Goal: Task Accomplishment & Management: Use online tool/utility

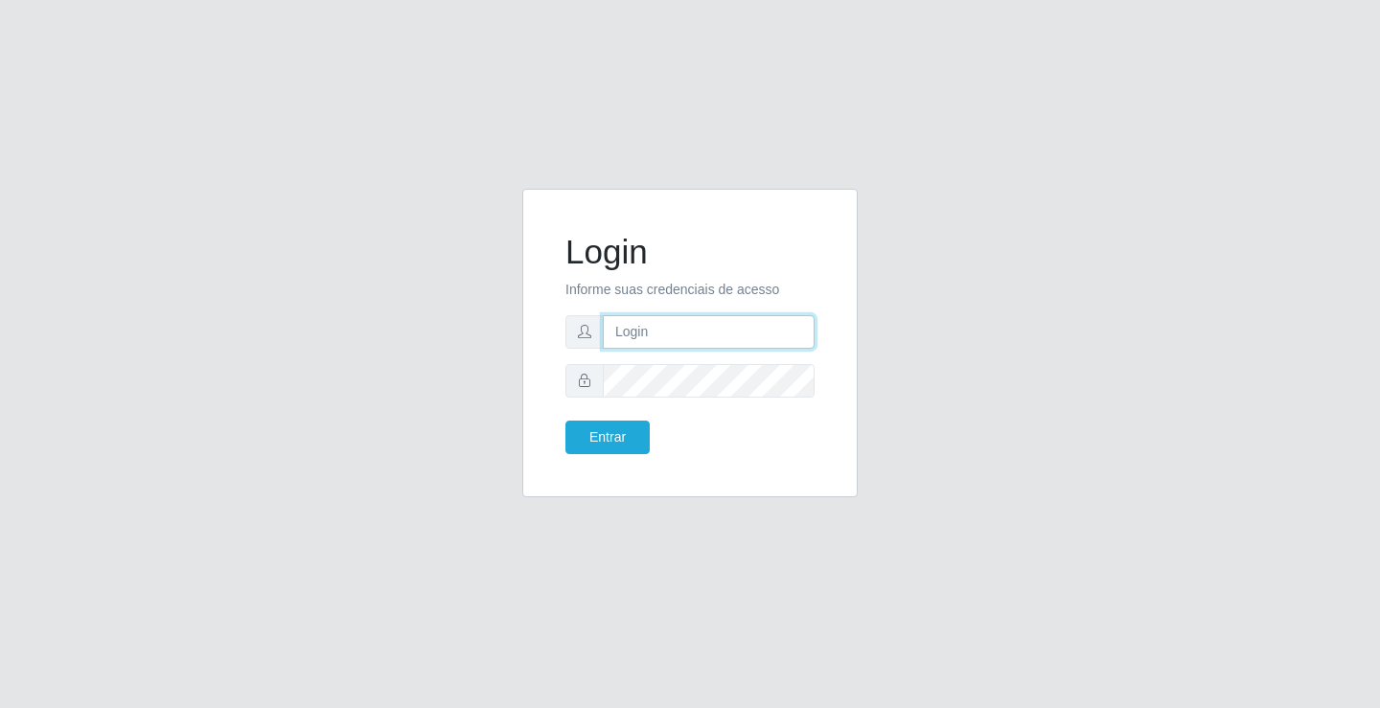
click at [642, 331] on input "text" at bounding box center [709, 332] width 212 height 34
type input "[PERSON_NAME]"
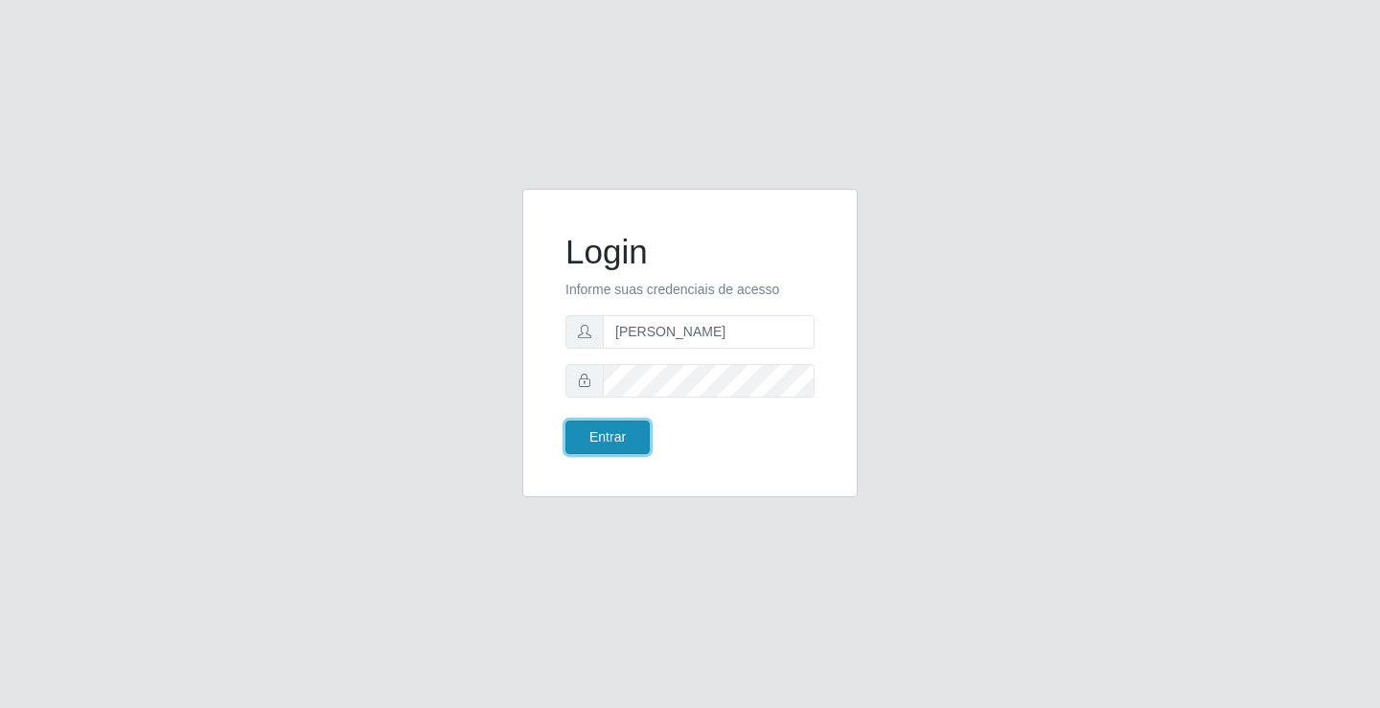
click at [627, 429] on button "Entrar" at bounding box center [608, 438] width 84 height 34
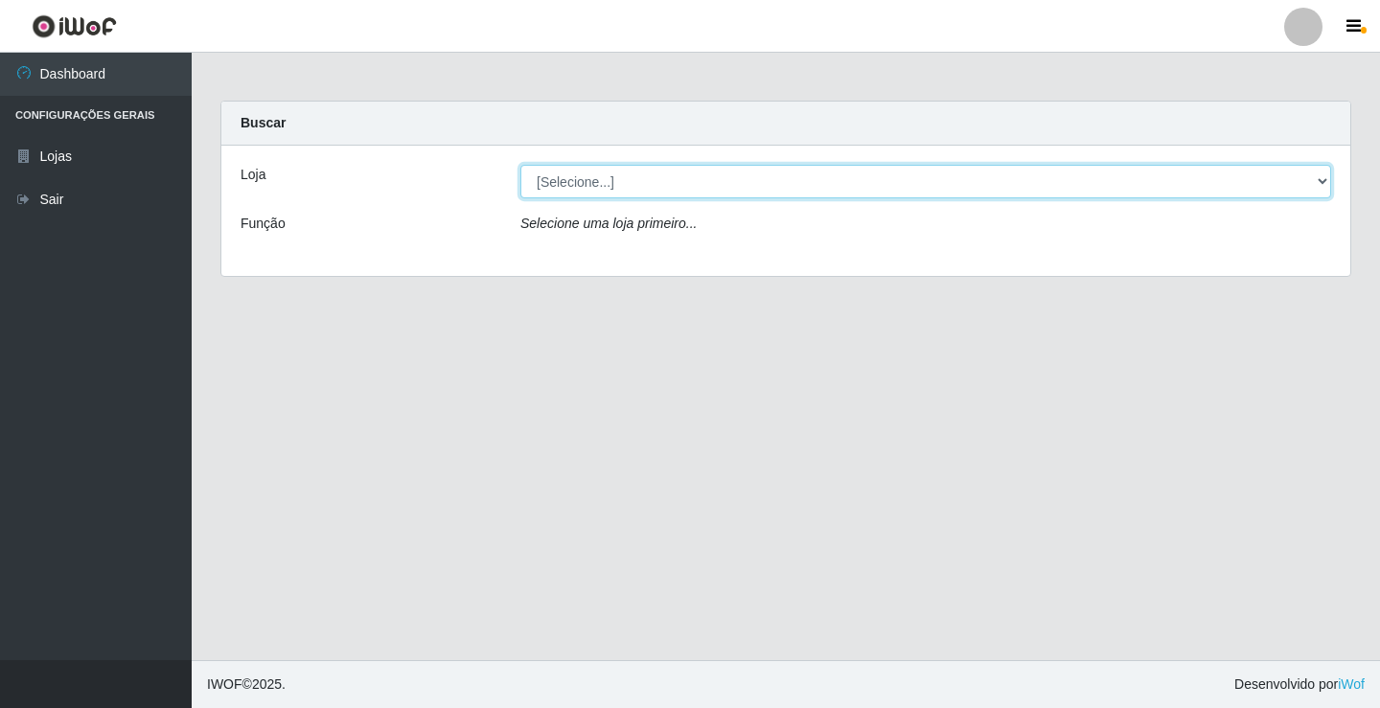
click at [595, 178] on select "[Selecione...] Ideal - Conceição" at bounding box center [925, 182] width 811 height 34
select select "231"
click at [520, 165] on select "[Selecione...] Ideal - Conceição" at bounding box center [925, 182] width 811 height 34
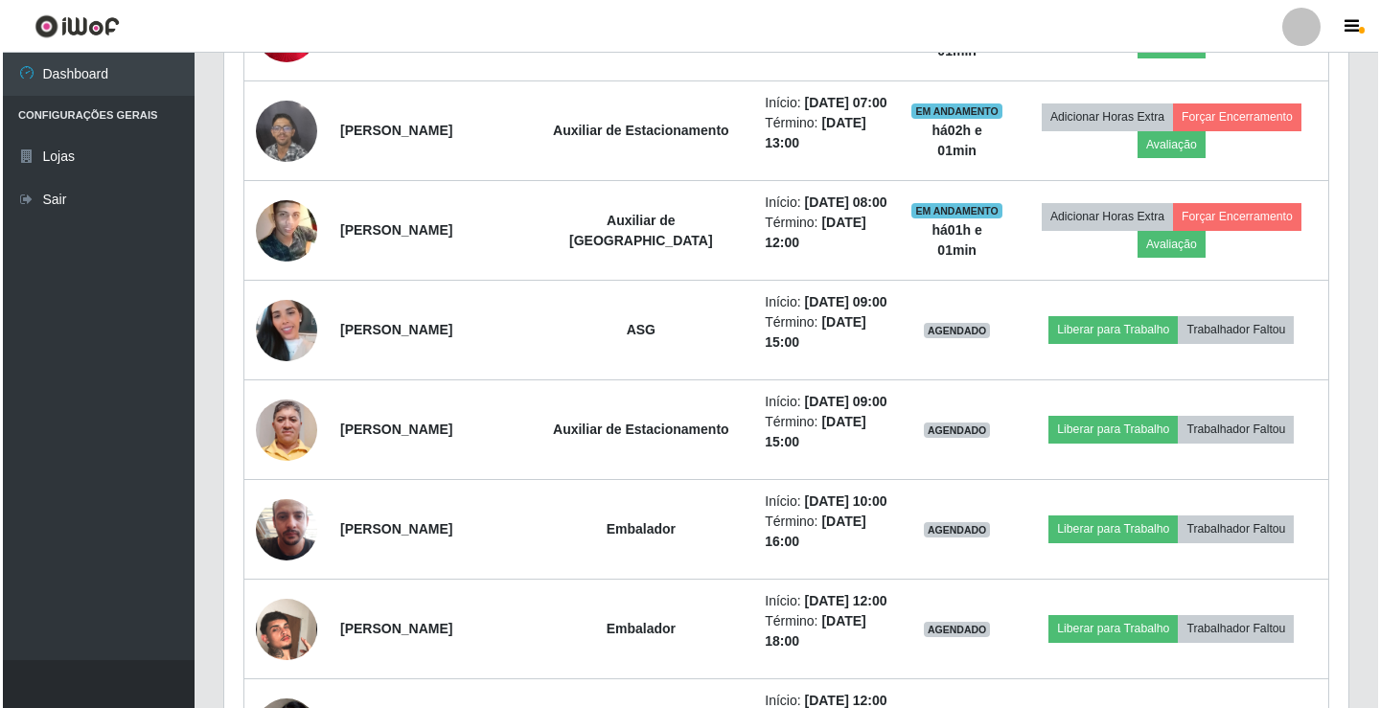
scroll to position [863, 0]
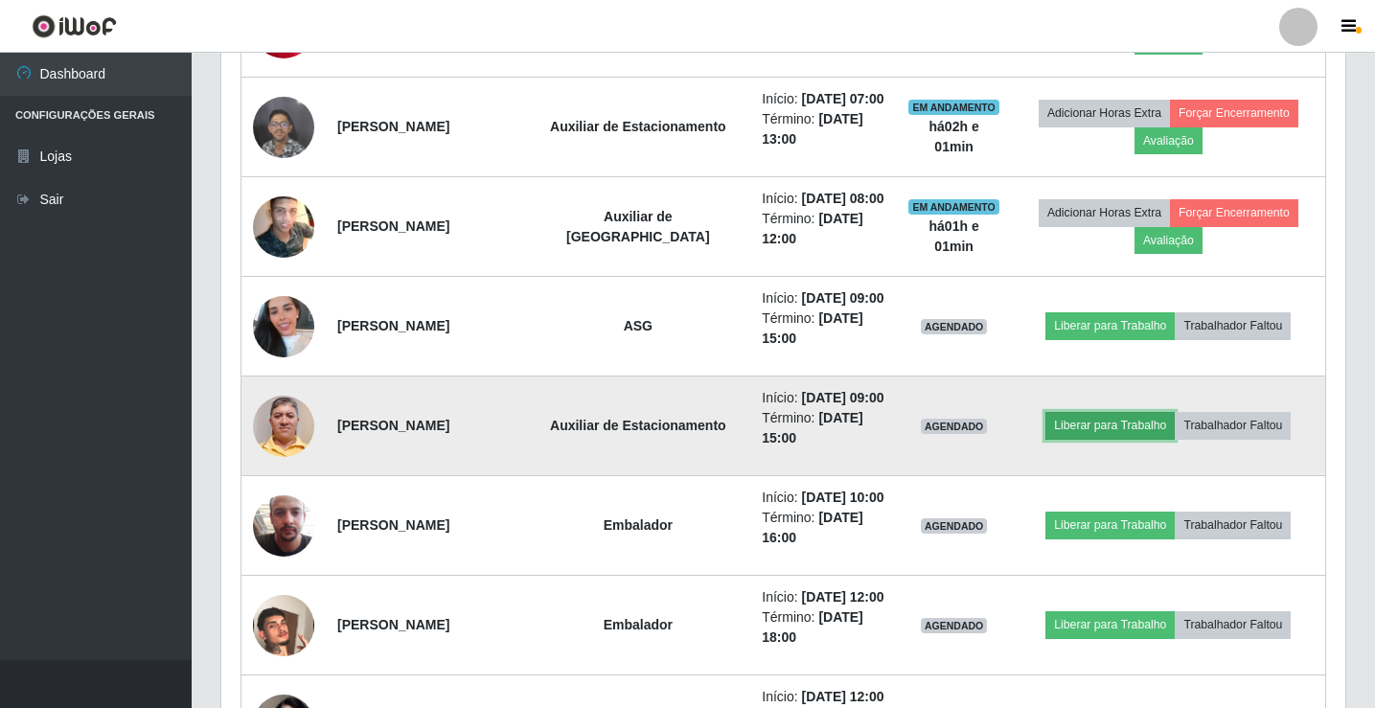
click at [1078, 420] on button "Liberar para Trabalho" at bounding box center [1110, 425] width 129 height 27
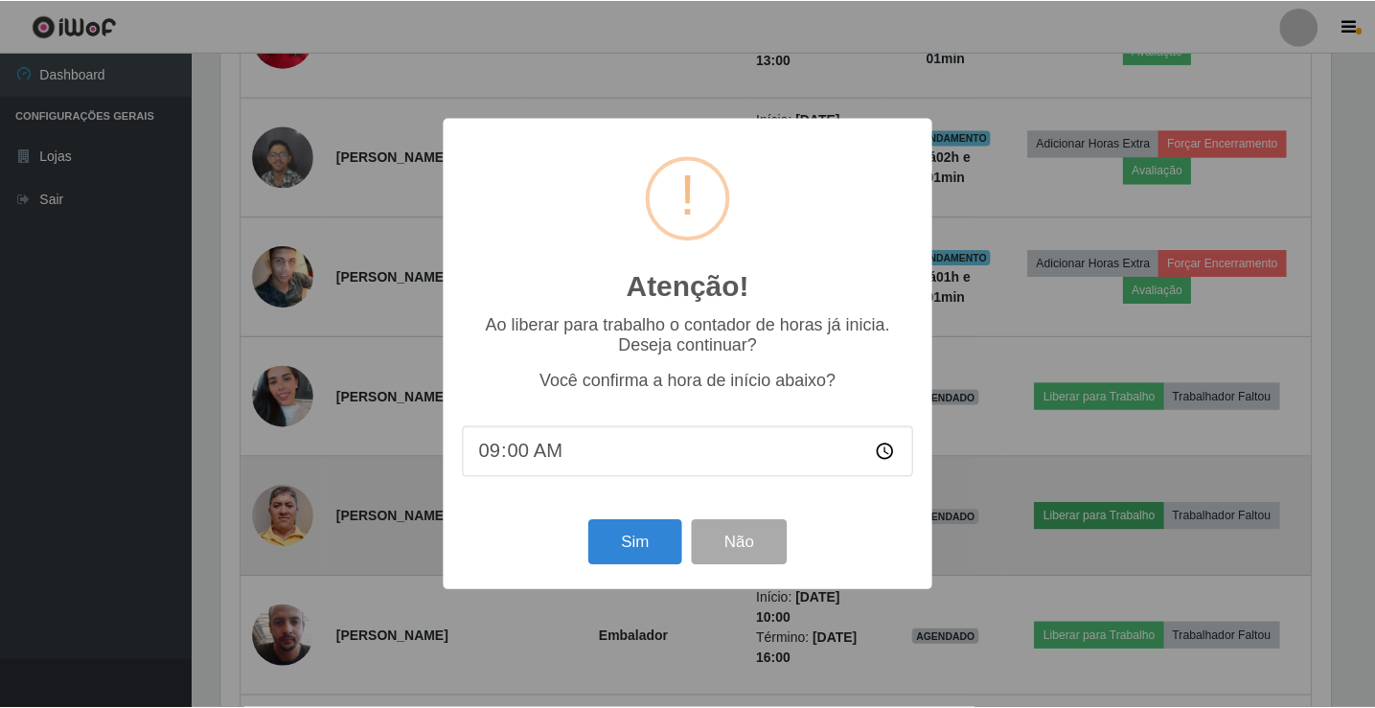
scroll to position [398, 1115]
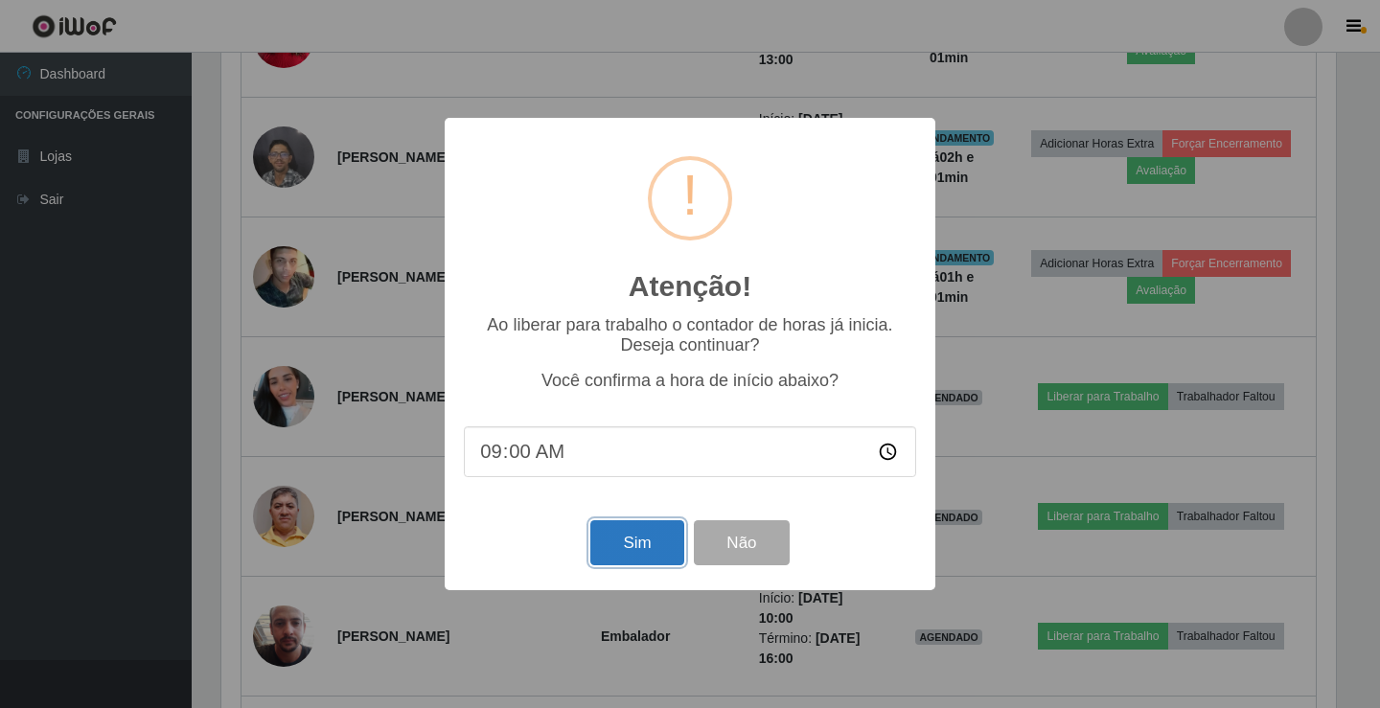
click at [623, 531] on button "Sim" at bounding box center [636, 542] width 93 height 45
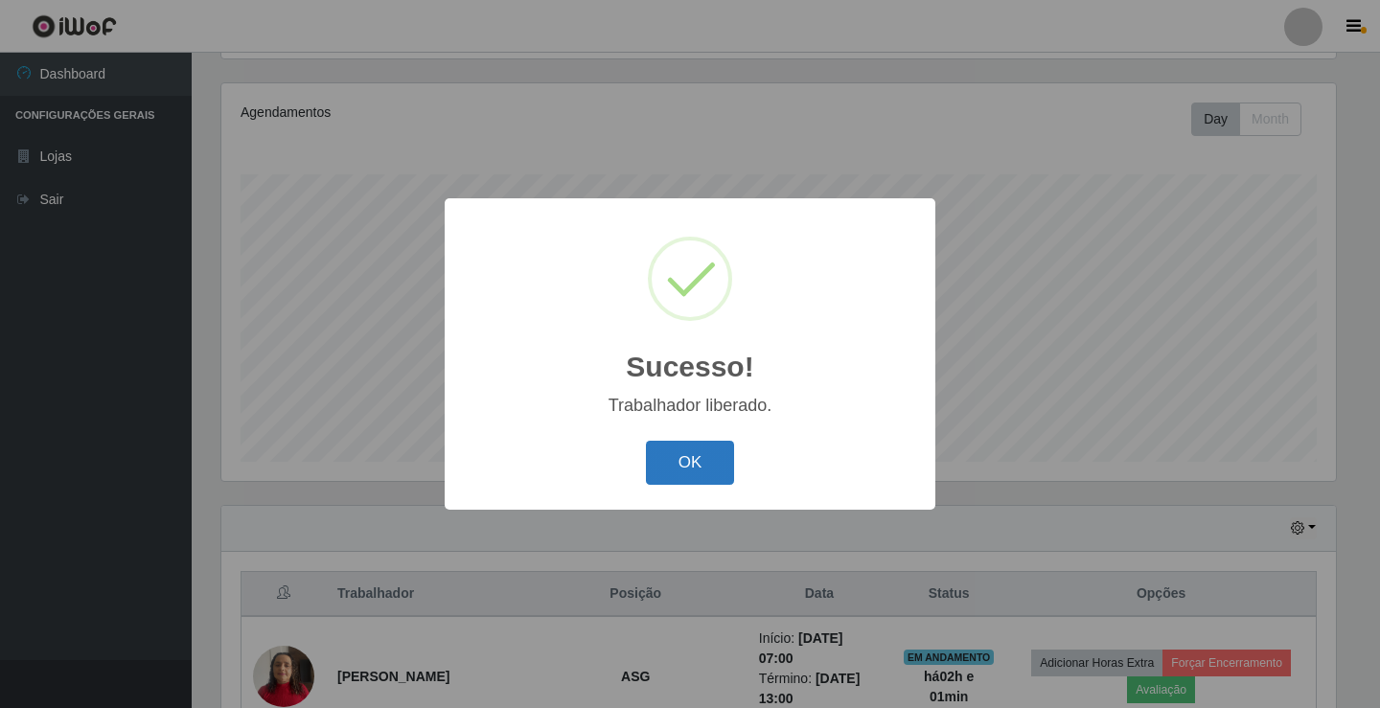
click at [668, 472] on button "OK" at bounding box center [690, 463] width 89 height 45
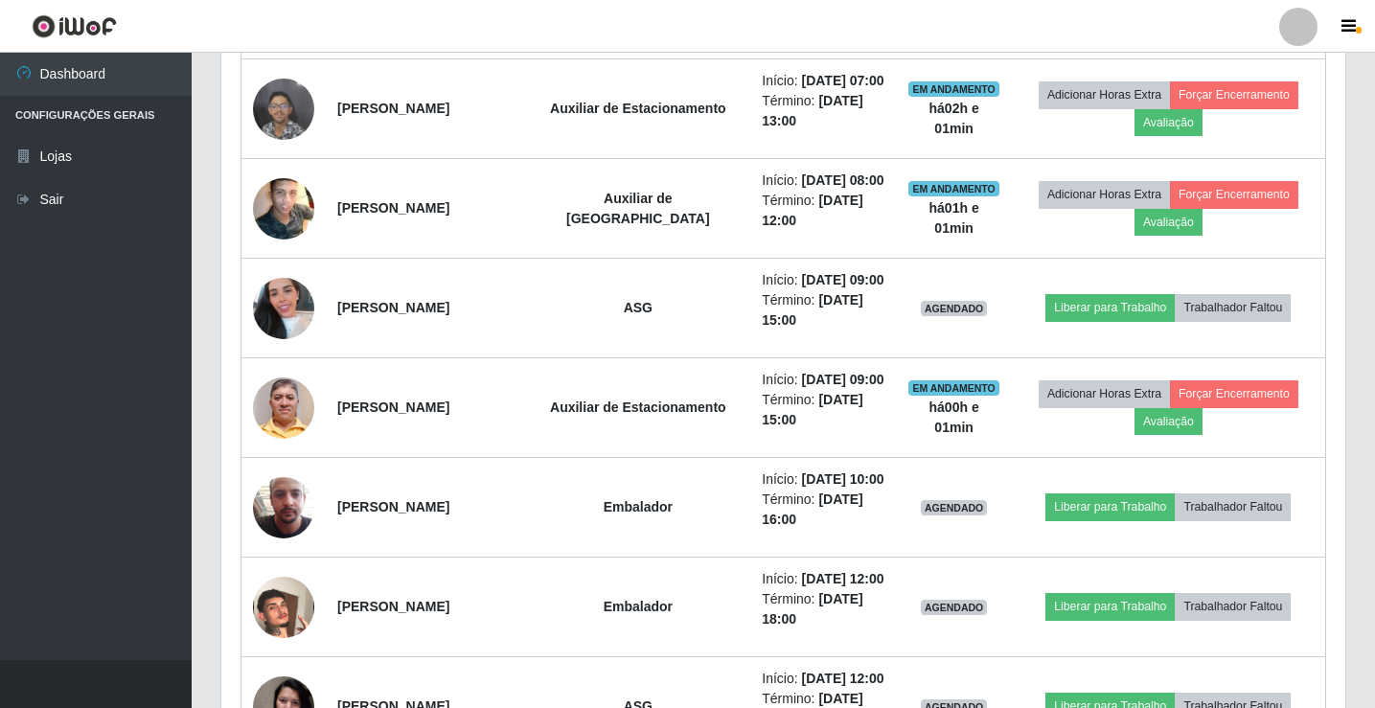
scroll to position [894, 0]
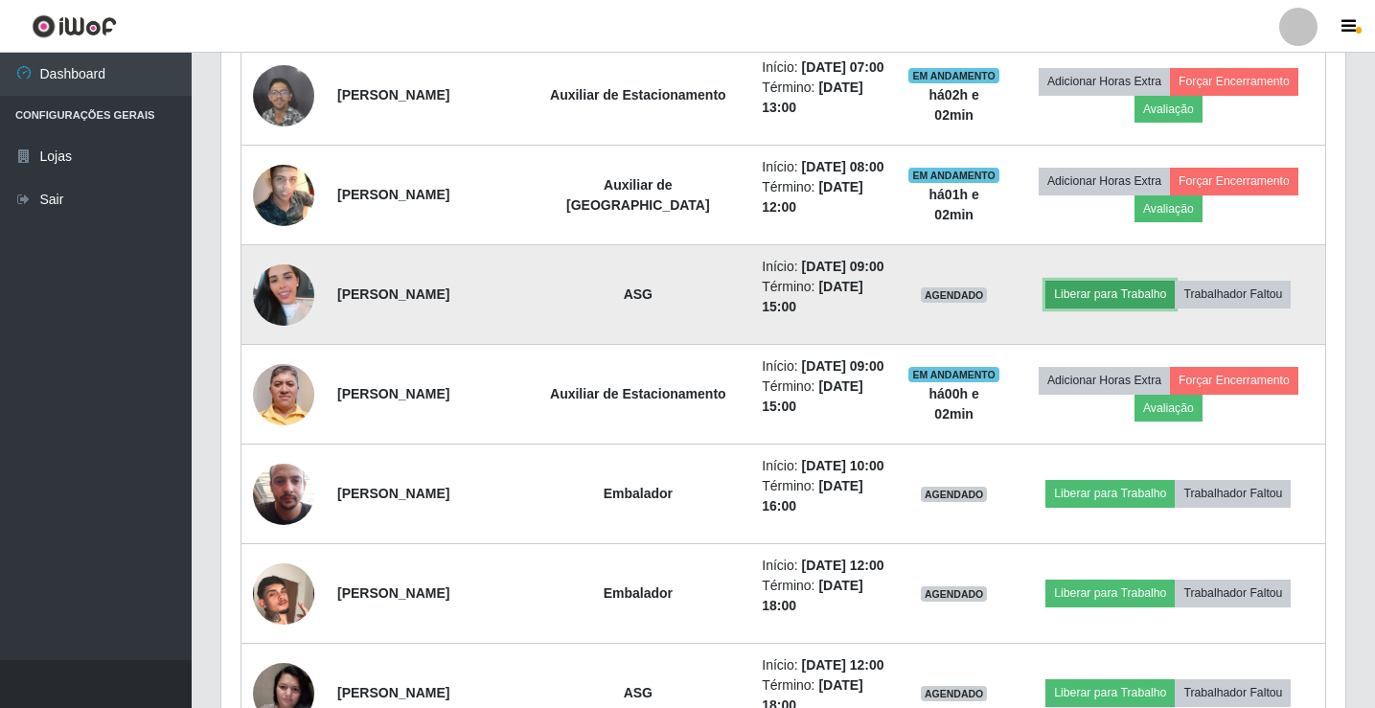
click at [1072, 302] on button "Liberar para Trabalho" at bounding box center [1110, 294] width 129 height 27
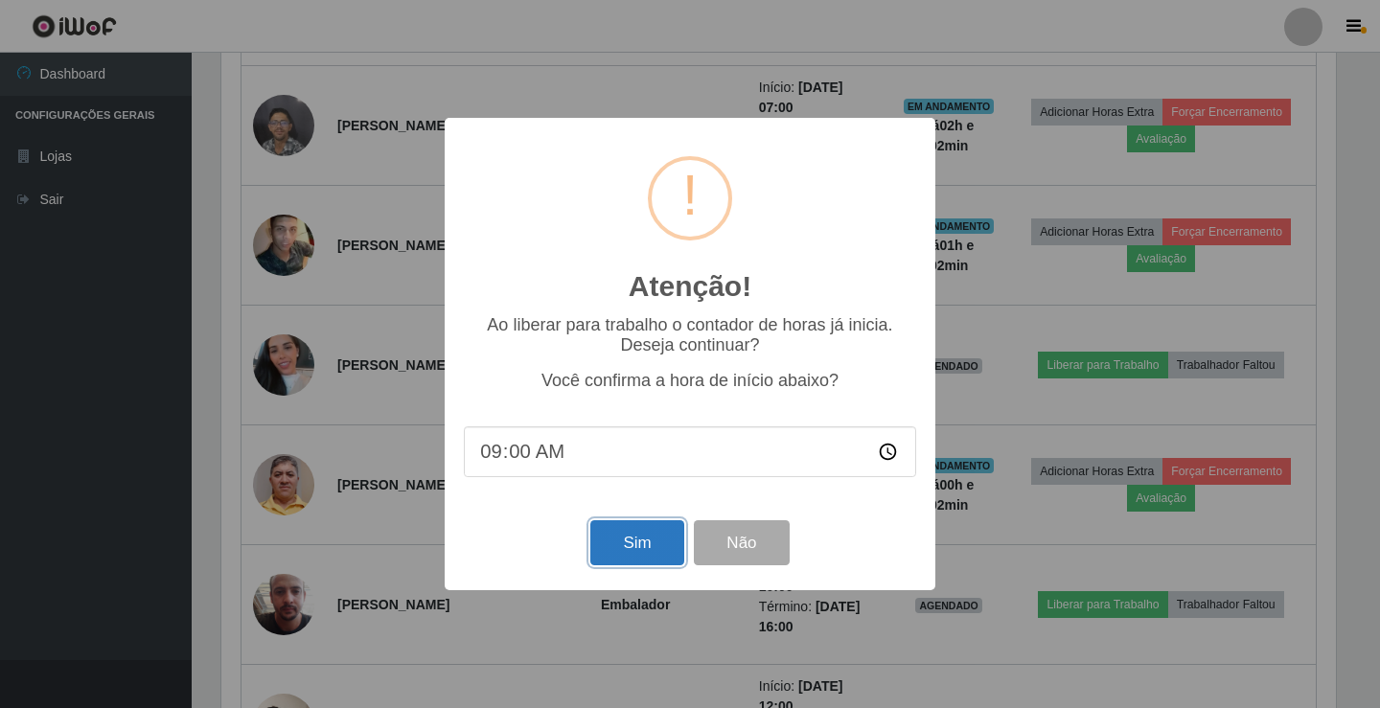
click at [627, 542] on button "Sim" at bounding box center [636, 542] width 93 height 45
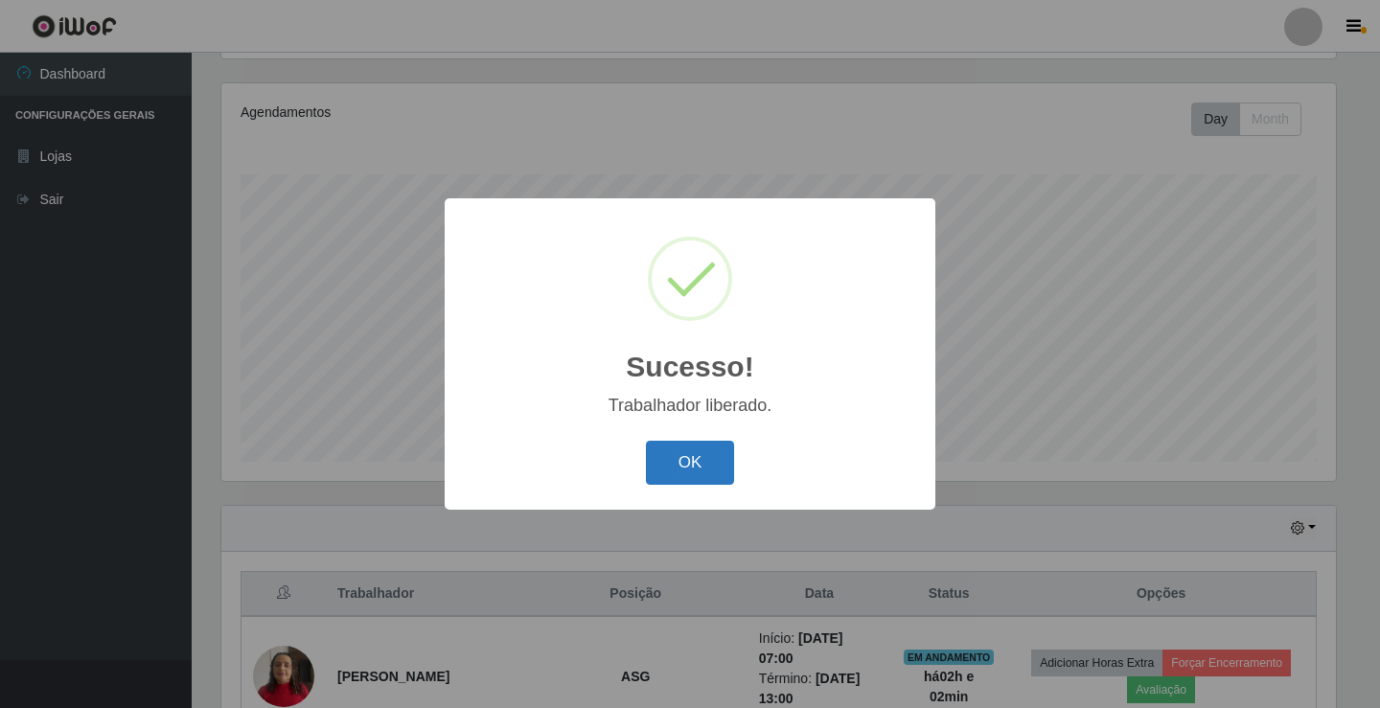
click at [675, 470] on button "OK" at bounding box center [690, 463] width 89 height 45
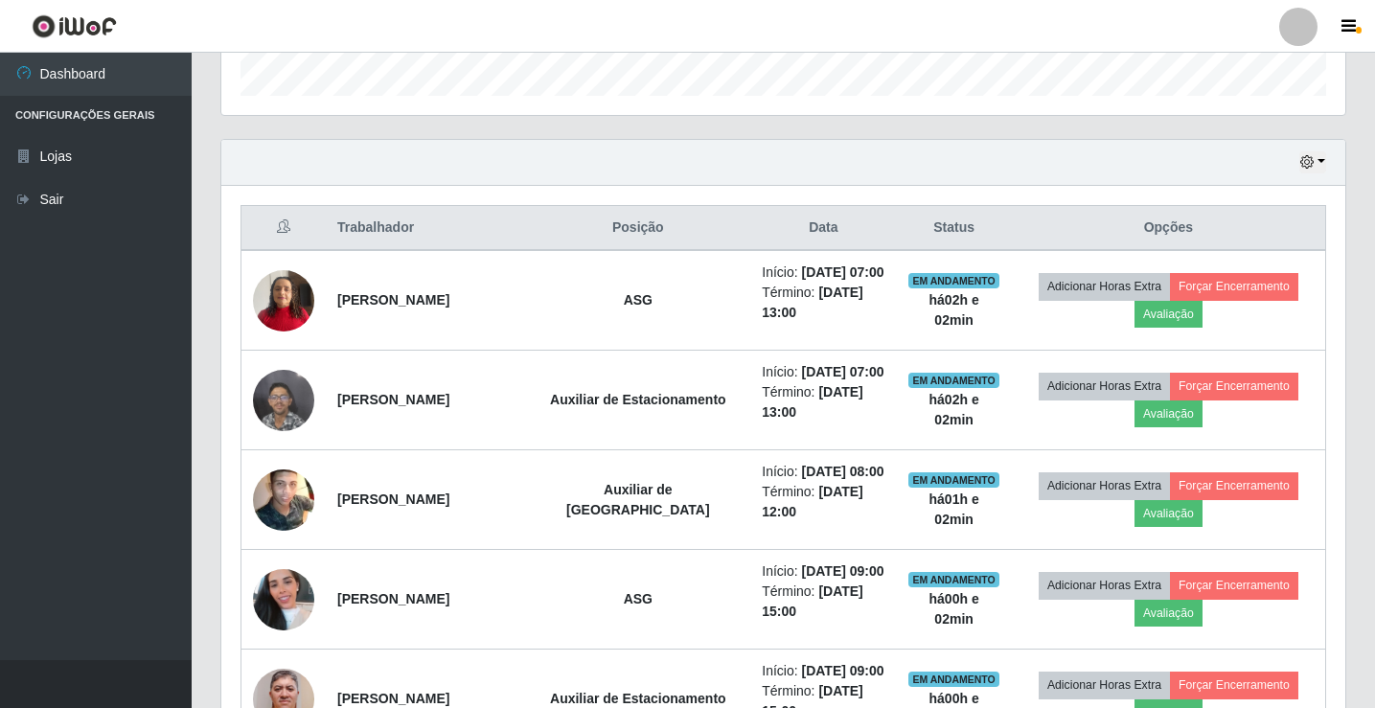
scroll to position [607, 0]
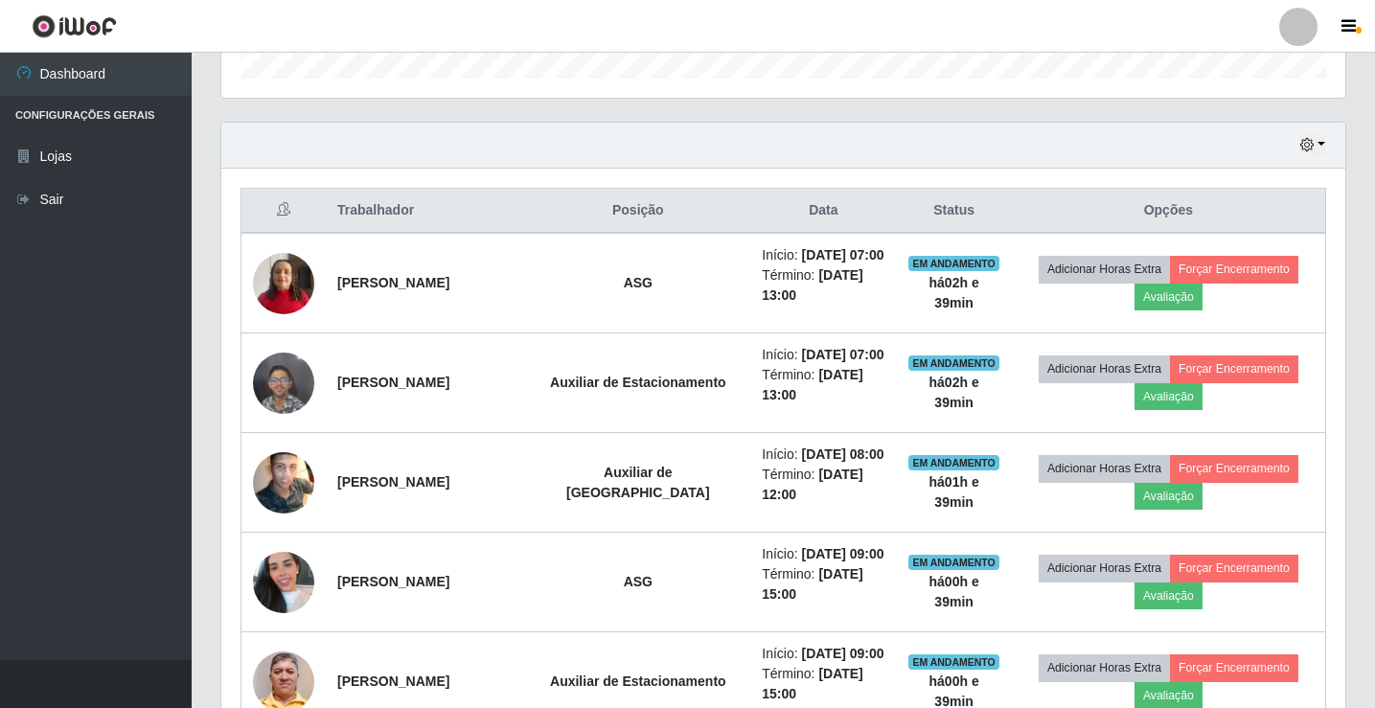
click at [1298, 23] on div at bounding box center [1299, 27] width 38 height 38
click at [1275, 149] on button "Sair" at bounding box center [1261, 148] width 173 height 39
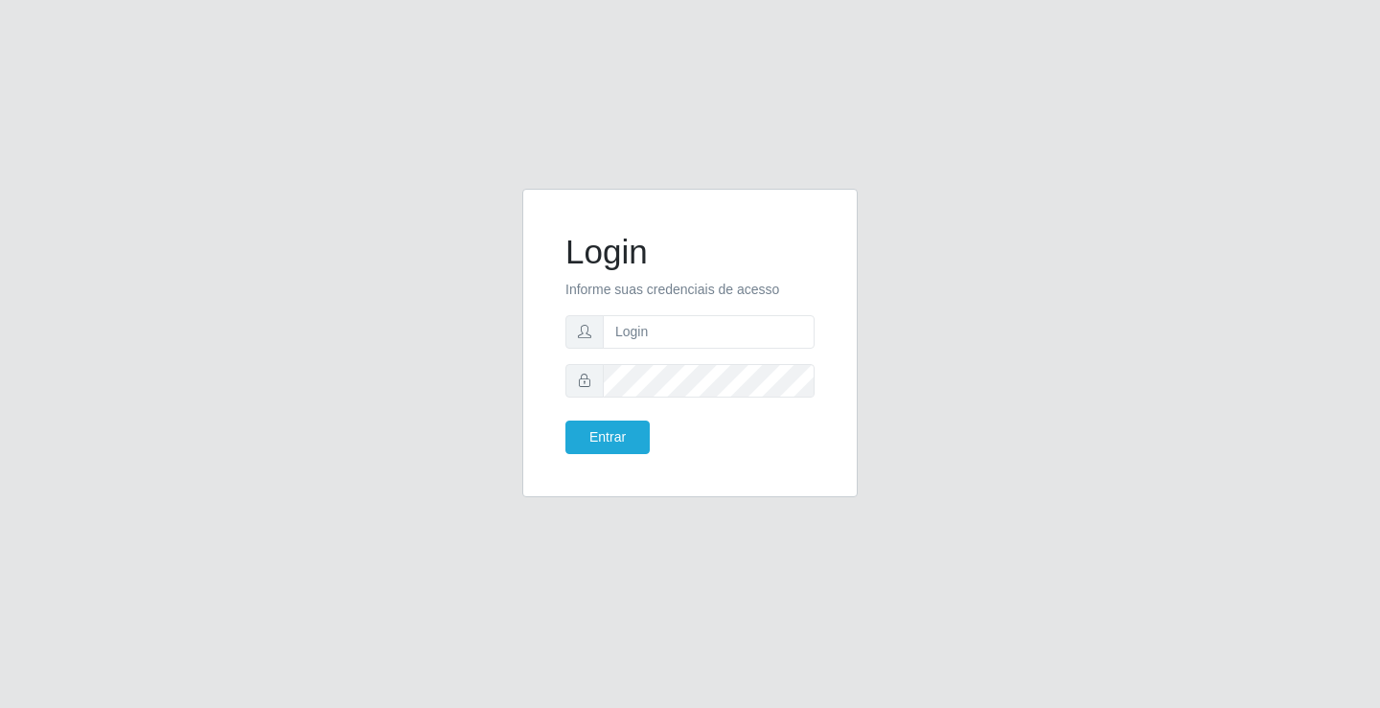
click at [127, 503] on div "Login Informe suas credenciais de acesso Entrar" at bounding box center [690, 354] width 1380 height 708
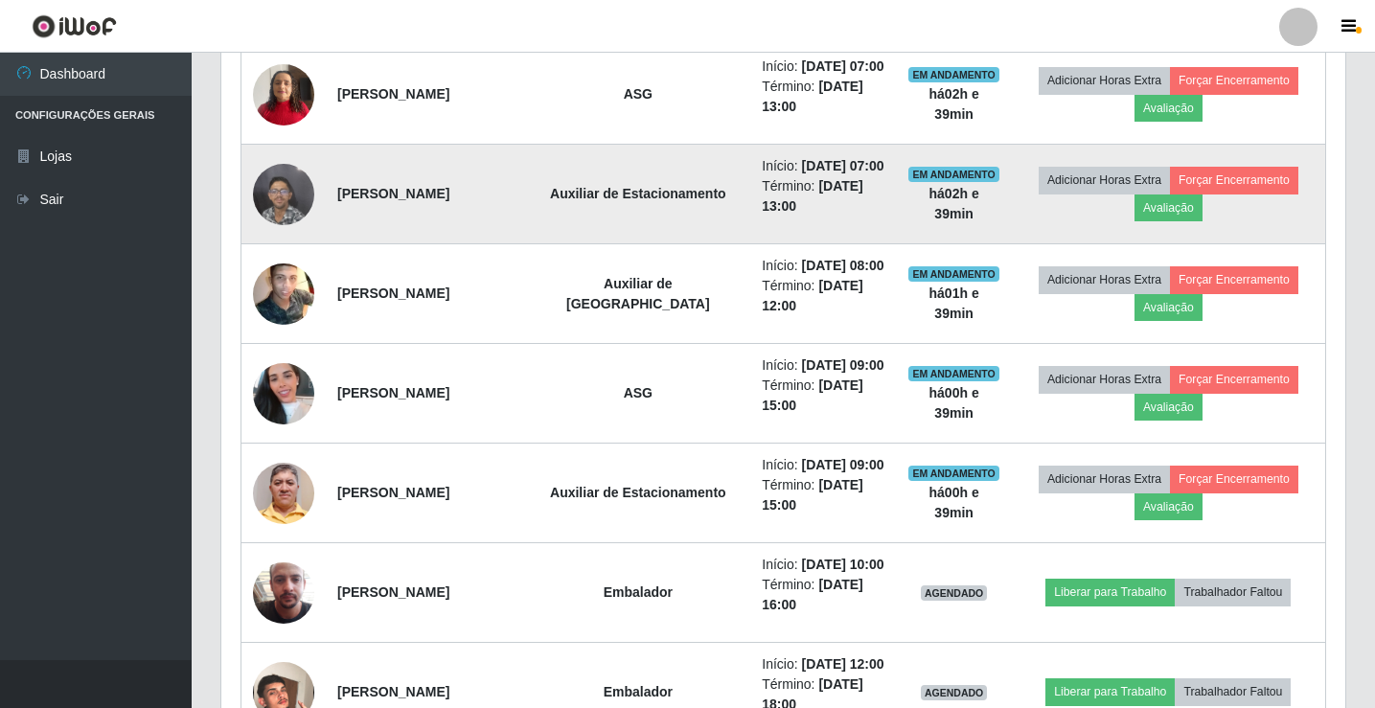
scroll to position [889, 0]
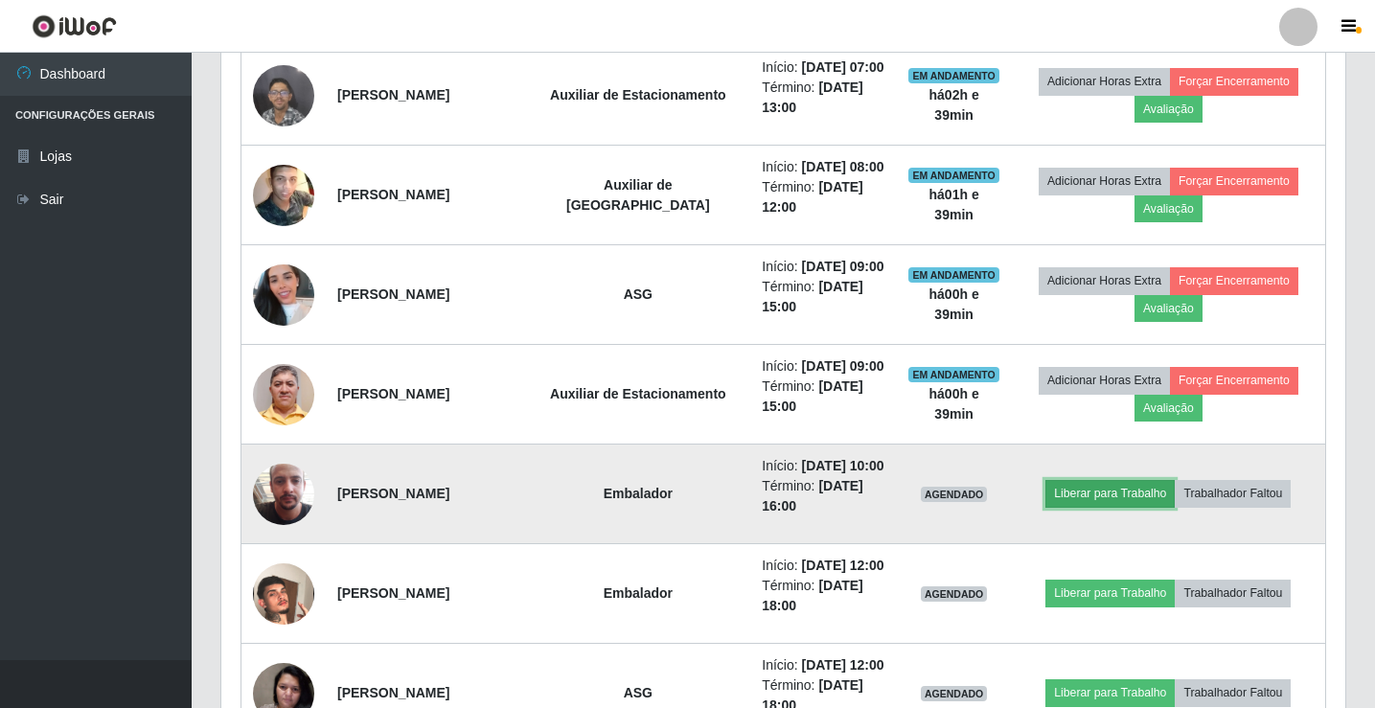
click at [1090, 495] on button "Liberar para Trabalho" at bounding box center [1110, 493] width 129 height 27
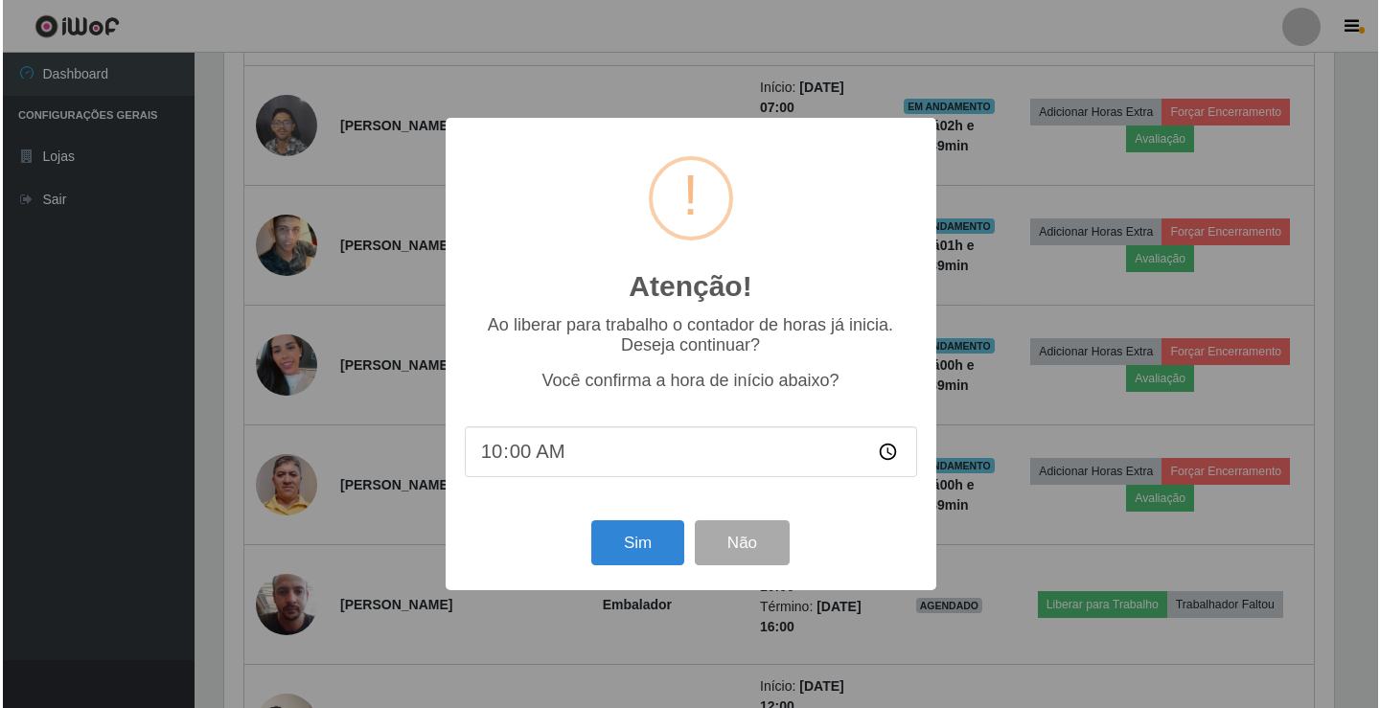
scroll to position [398, 1115]
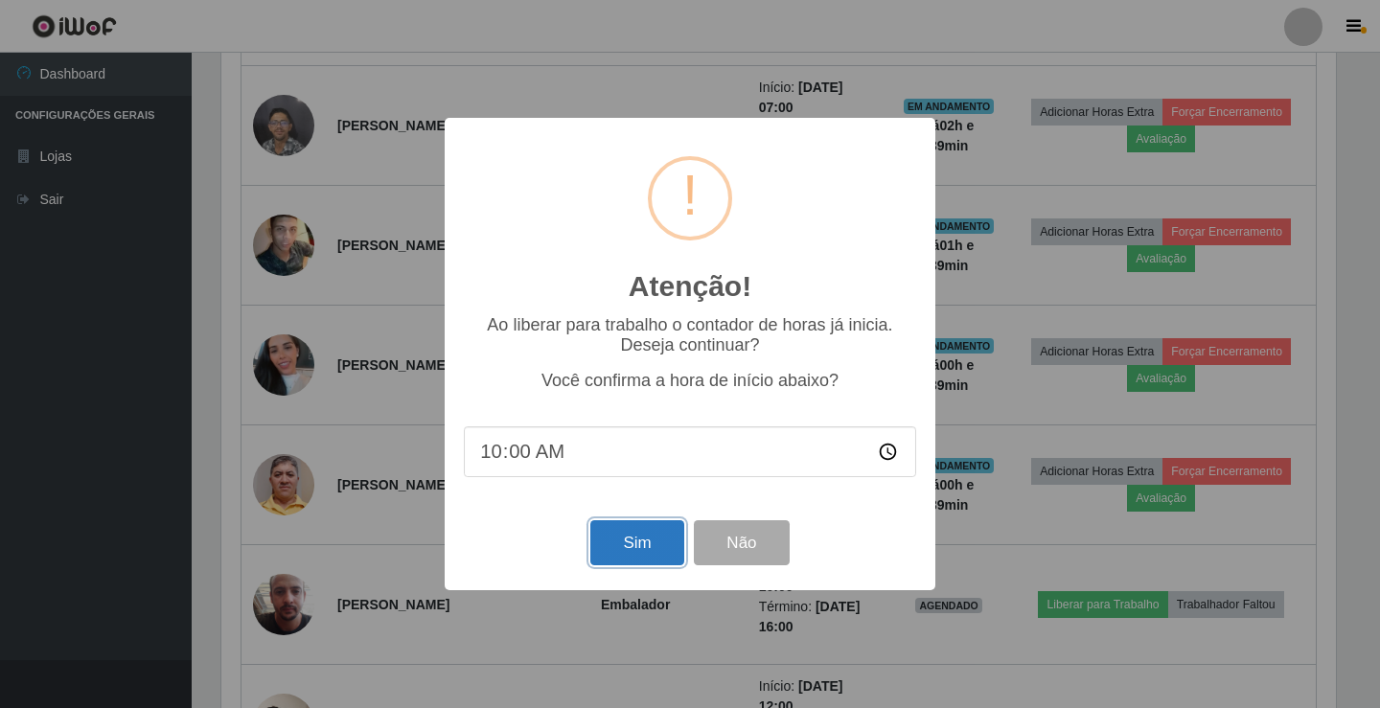
click at [616, 551] on button "Sim" at bounding box center [636, 542] width 93 height 45
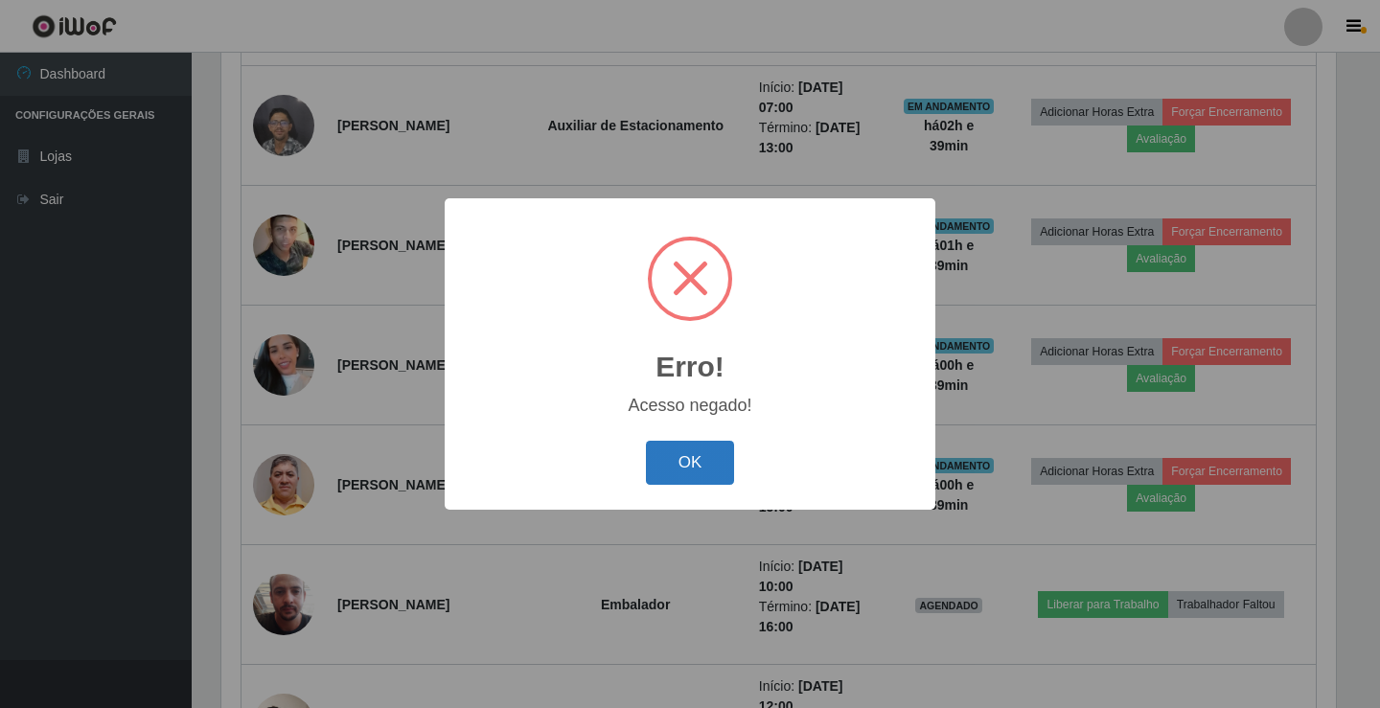
click at [694, 476] on button "OK" at bounding box center [690, 463] width 89 height 45
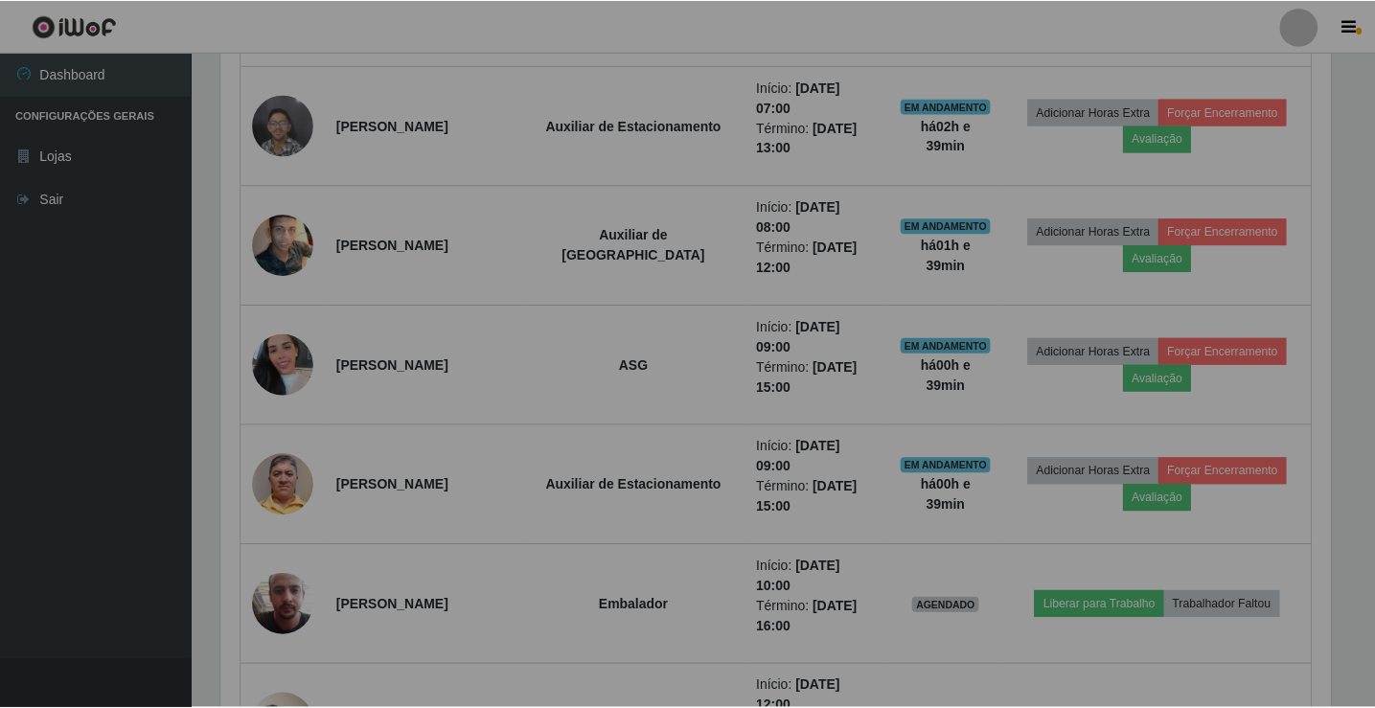
scroll to position [398, 1124]
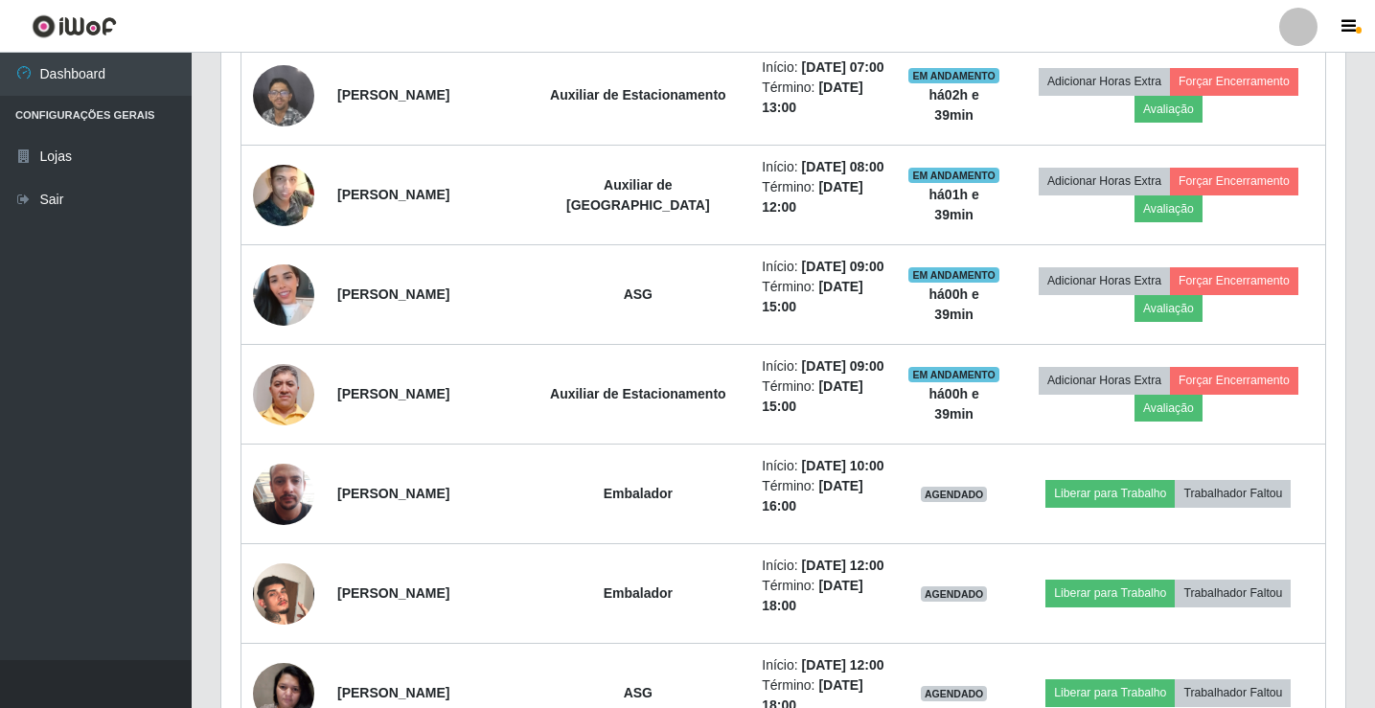
click at [1305, 26] on div at bounding box center [1299, 27] width 38 height 38
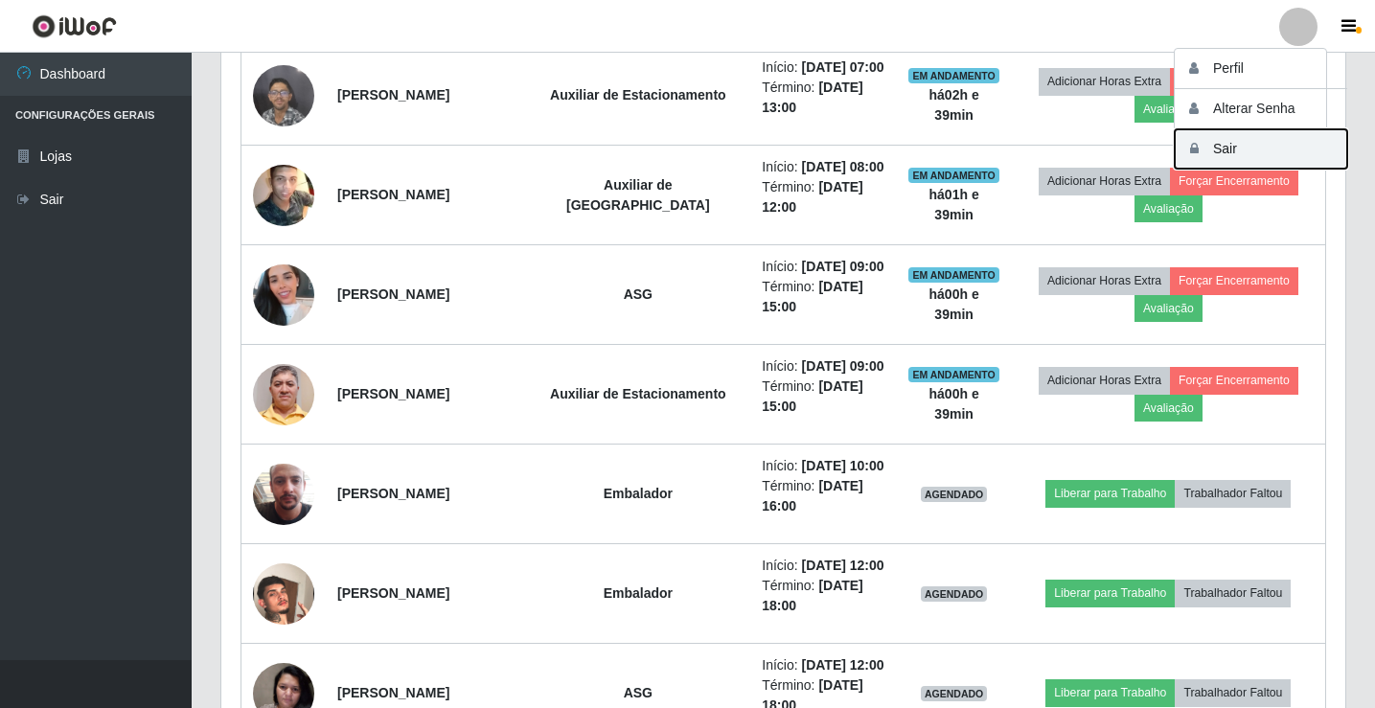
click at [1283, 141] on button "Sair" at bounding box center [1261, 148] width 173 height 39
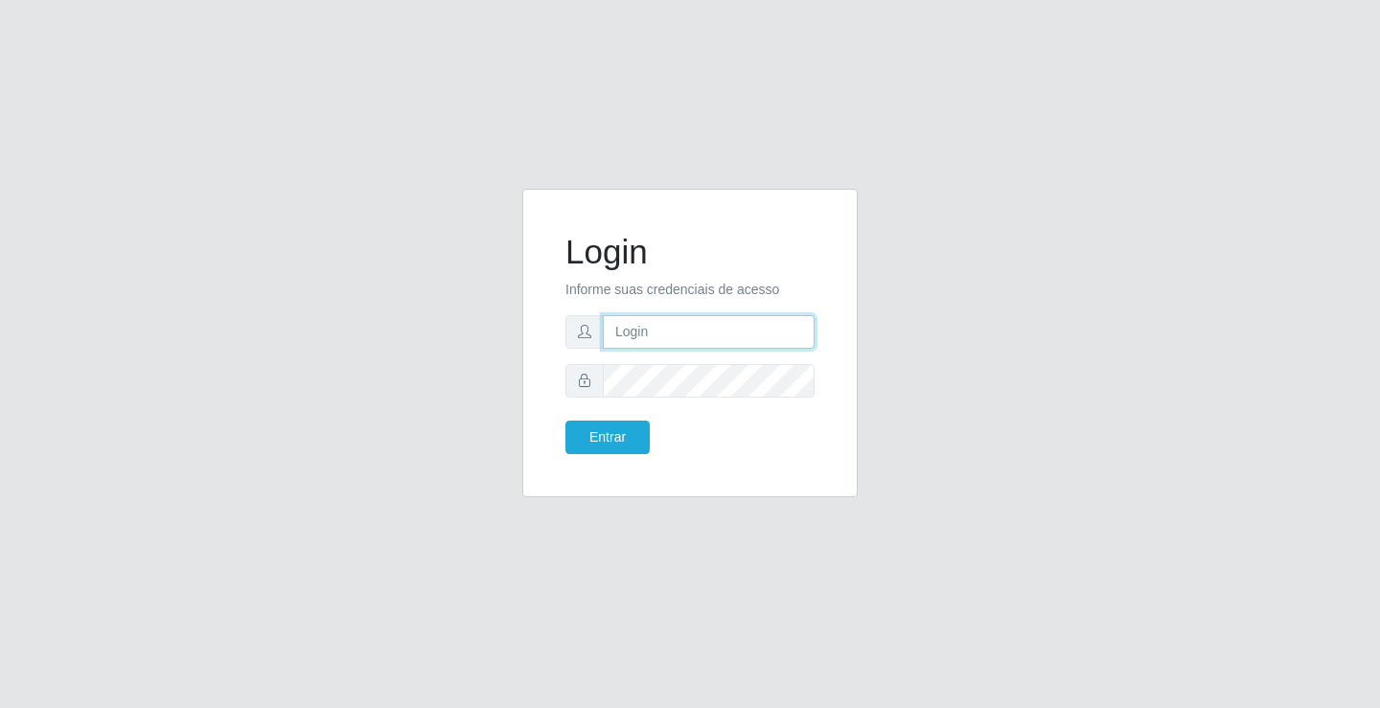
click at [656, 328] on input "text" at bounding box center [709, 332] width 212 height 34
type input "jessica@ideal"
click at [566, 421] on button "Entrar" at bounding box center [608, 438] width 84 height 34
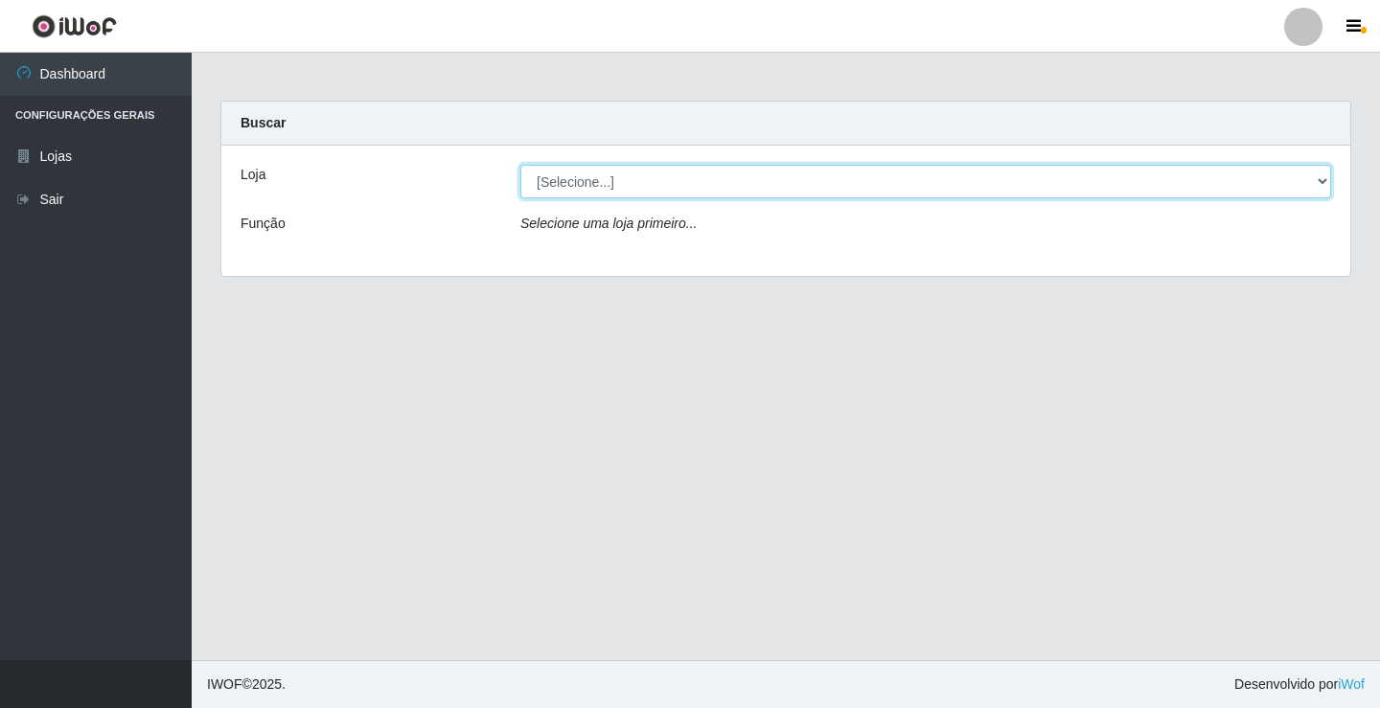
drag, startPoint x: 631, startPoint y: 187, endPoint x: 638, endPoint y: 197, distance: 13.0
click at [632, 187] on select "[Selecione...] Ideal - Conceição" at bounding box center [925, 182] width 811 height 34
select select "231"
click at [520, 165] on select "[Selecione...] Ideal - Conceição" at bounding box center [925, 182] width 811 height 34
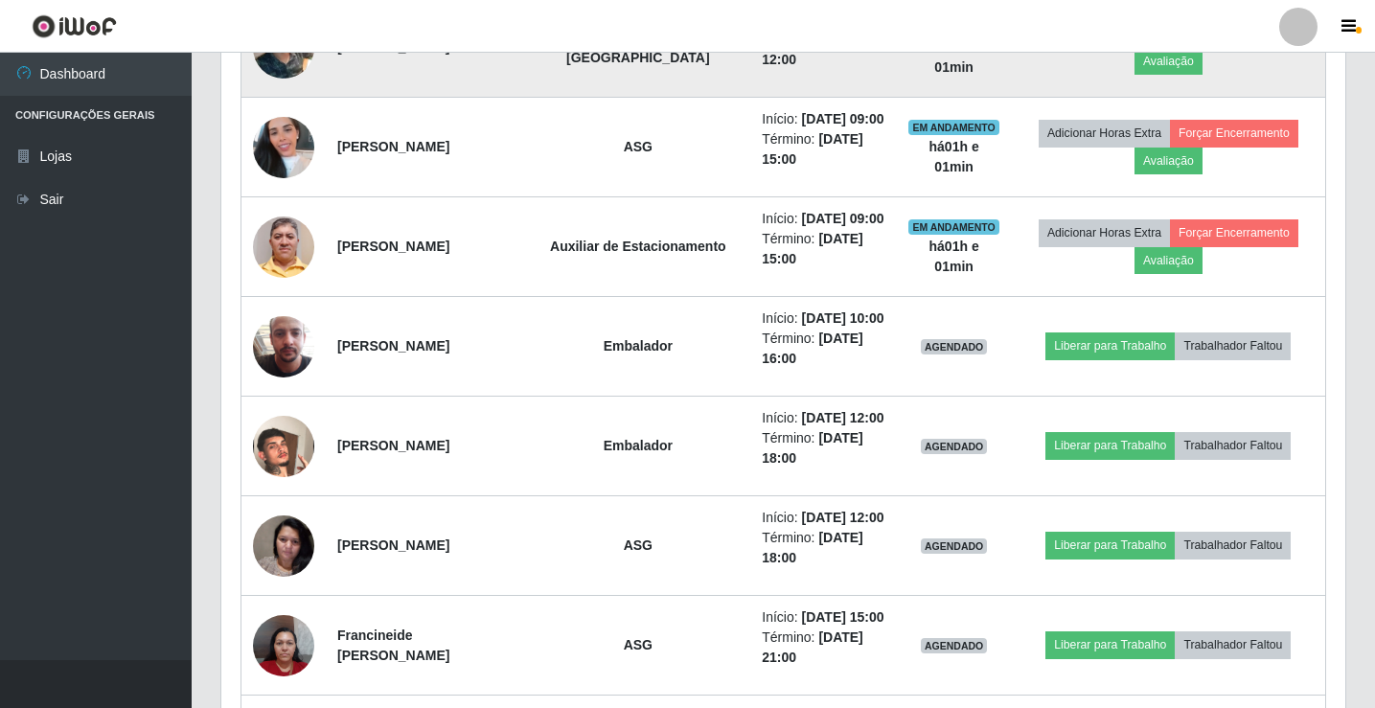
scroll to position [1054, 0]
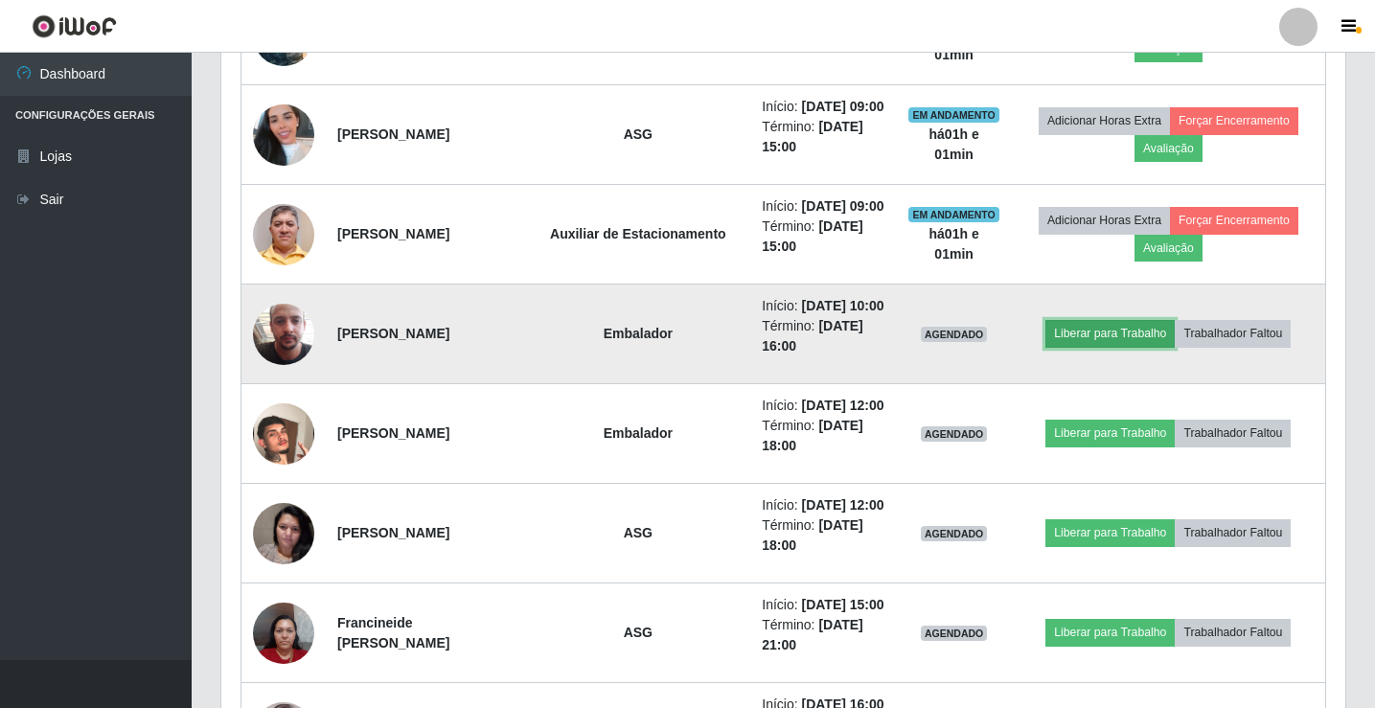
click at [1076, 339] on button "Liberar para Trabalho" at bounding box center [1110, 333] width 129 height 27
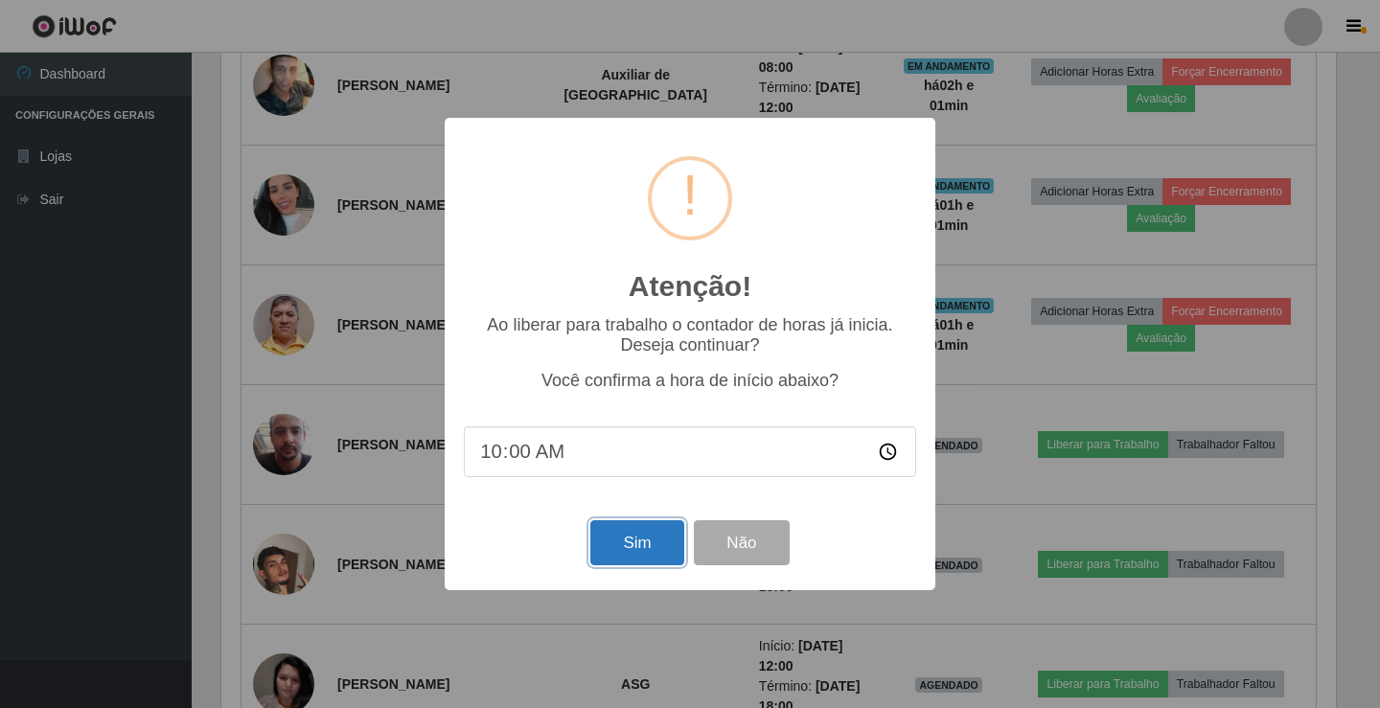
click at [649, 552] on button "Sim" at bounding box center [636, 542] width 93 height 45
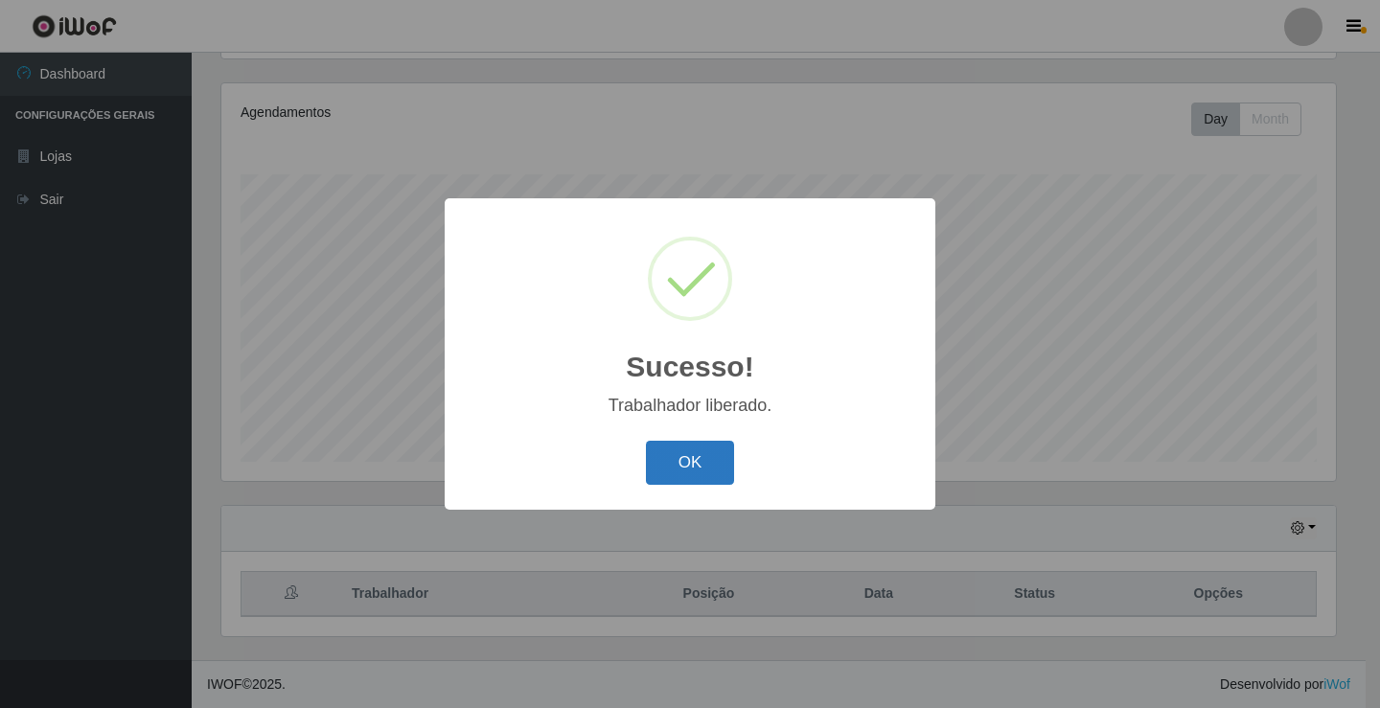
click at [704, 464] on button "OK" at bounding box center [690, 463] width 89 height 45
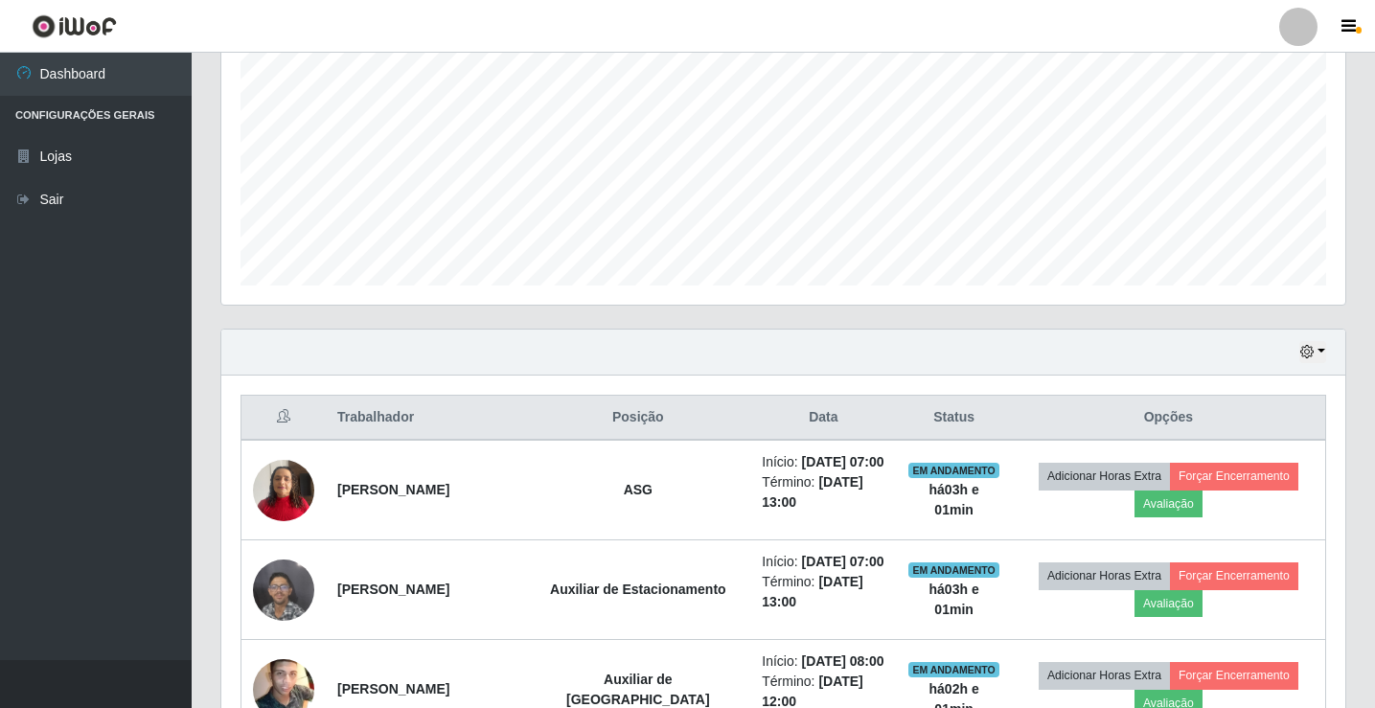
scroll to position [415, 0]
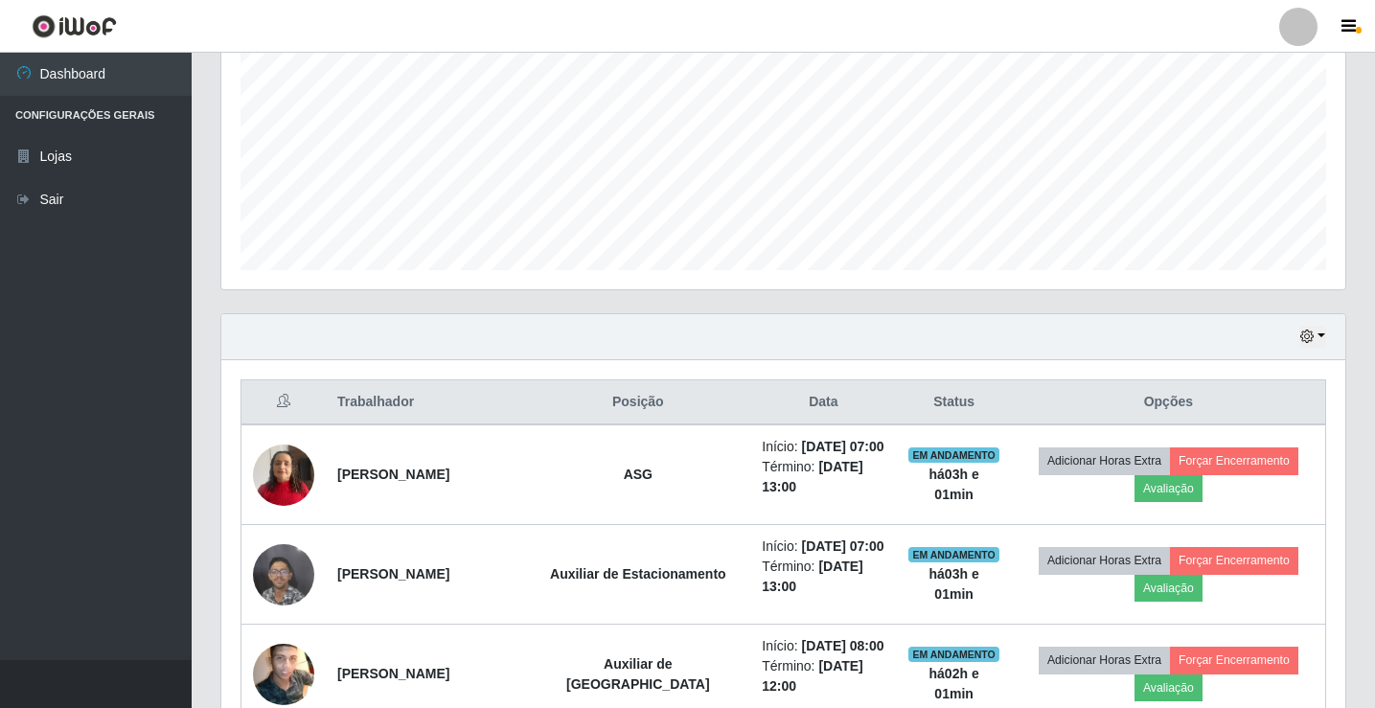
click at [1308, 30] on div at bounding box center [1299, 27] width 38 height 38
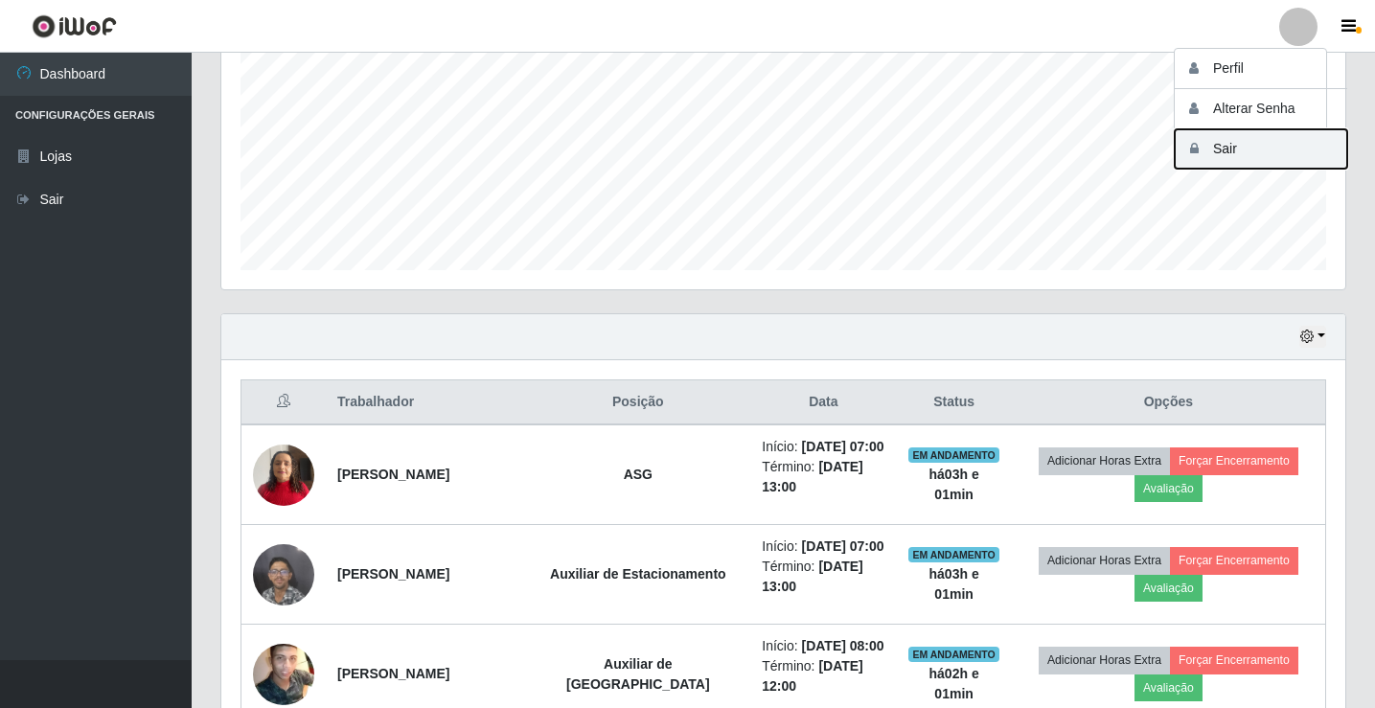
click at [1303, 147] on button "Sair" at bounding box center [1261, 148] width 173 height 39
